Goal: Task Accomplishment & Management: Manage account settings

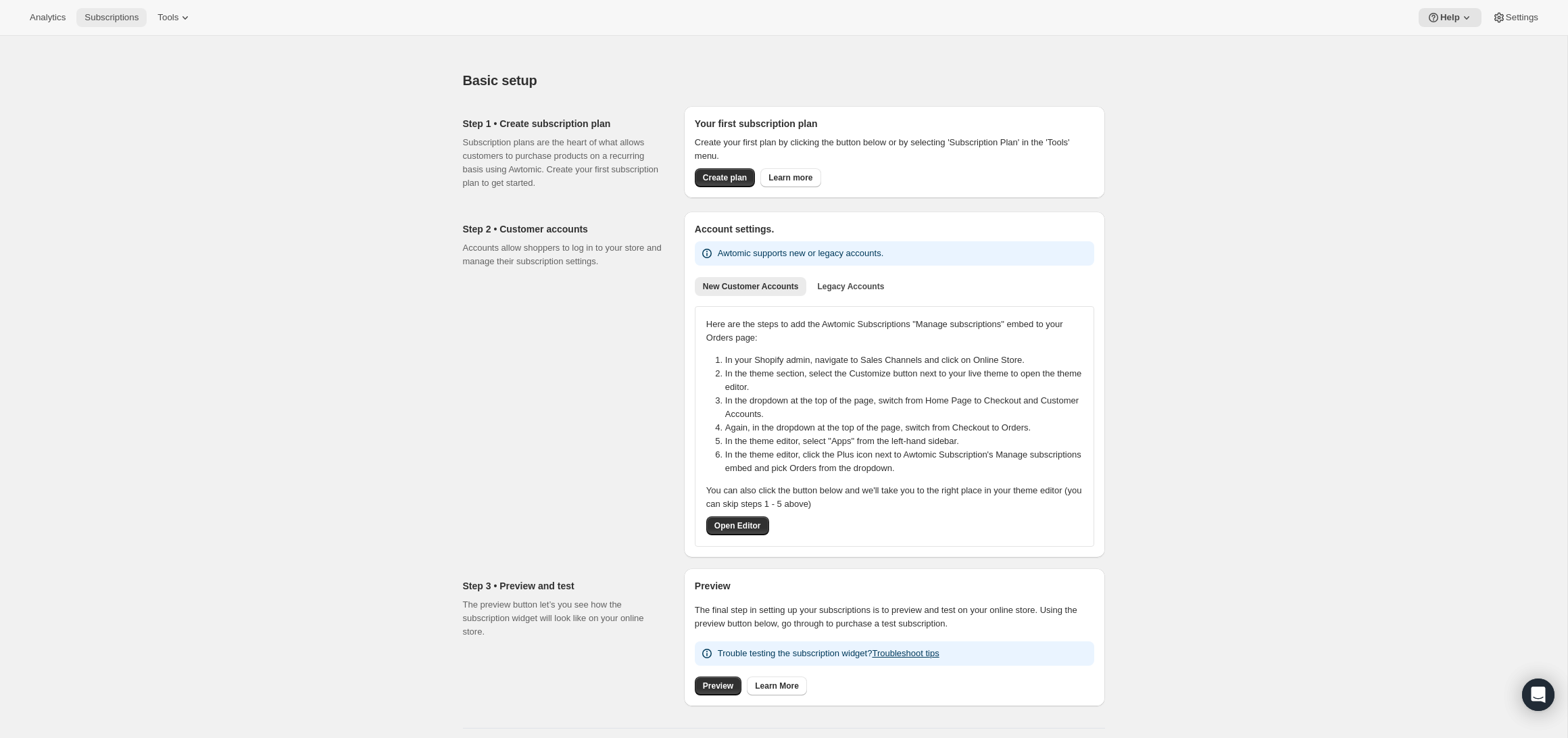
click at [117, 16] on span "Subscriptions" at bounding box center [112, 17] width 54 height 11
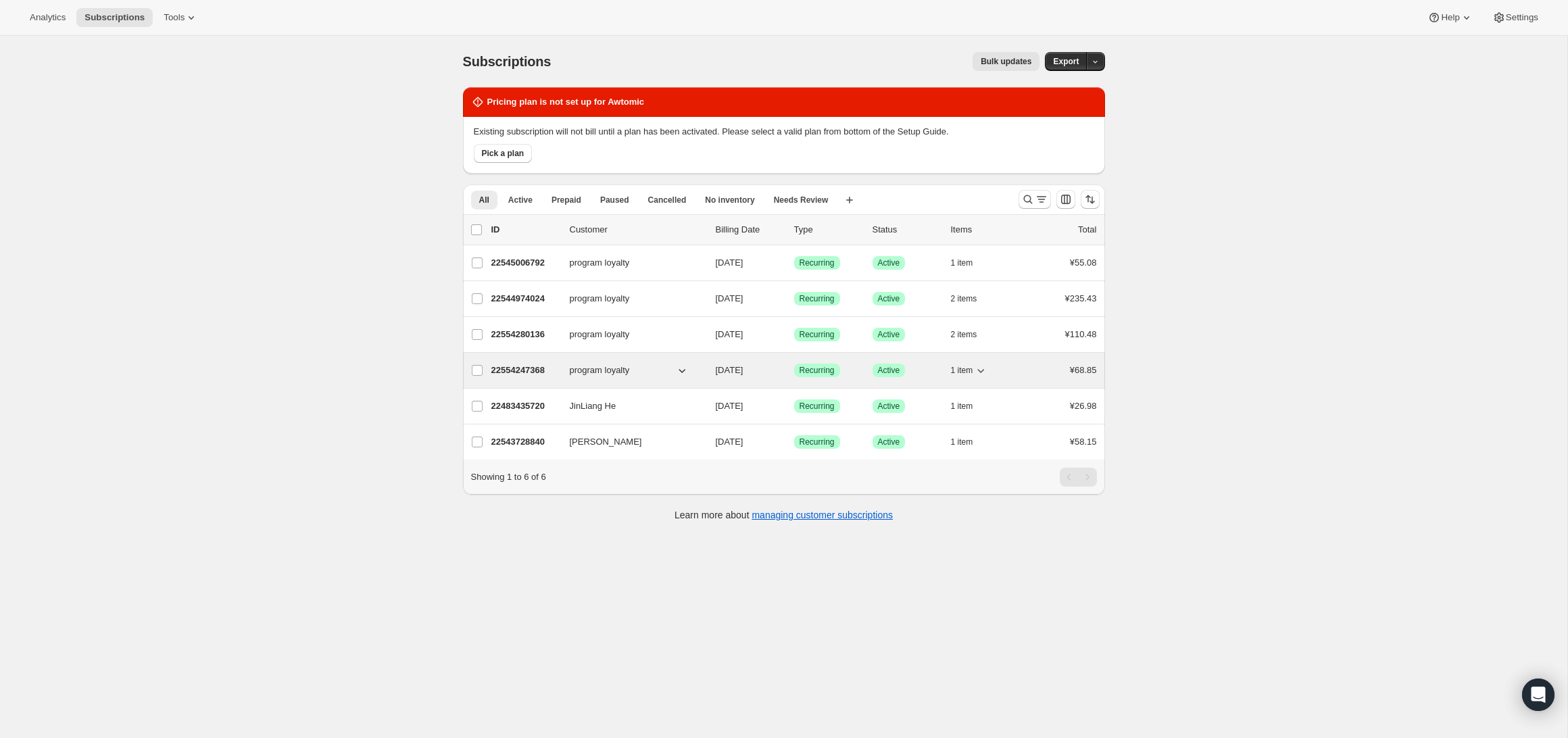
click at [686, 370] on icon "button" at bounding box center [682, 370] width 13 height 13
click at [684, 370] on icon "button" at bounding box center [682, 371] width 7 height 4
